Goal: Information Seeking & Learning: Learn about a topic

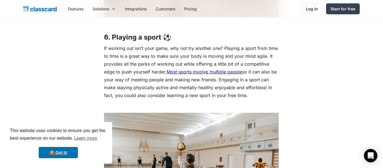
scroll to position [1829, 0]
click at [189, 74] on link "Most sports involve multiple people" at bounding box center [204, 72] width 75 height 6
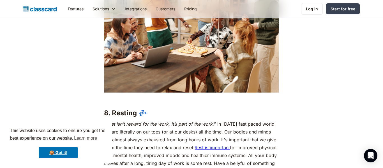
scroll to position [2201, 0]
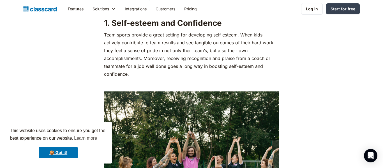
scroll to position [333, 0]
